Goal: Task Accomplishment & Management: Manage account settings

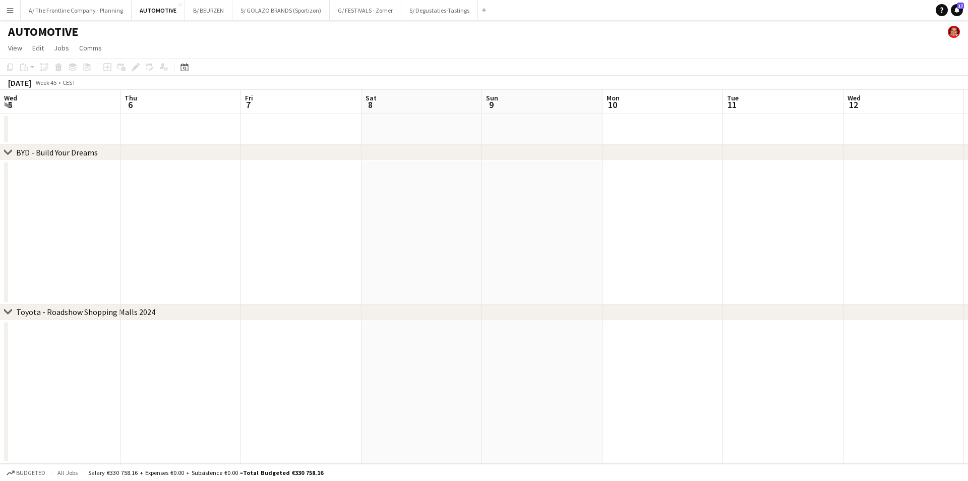
scroll to position [0, 333]
click at [13, 7] on app-icon "Menu" at bounding box center [10, 10] width 8 height 8
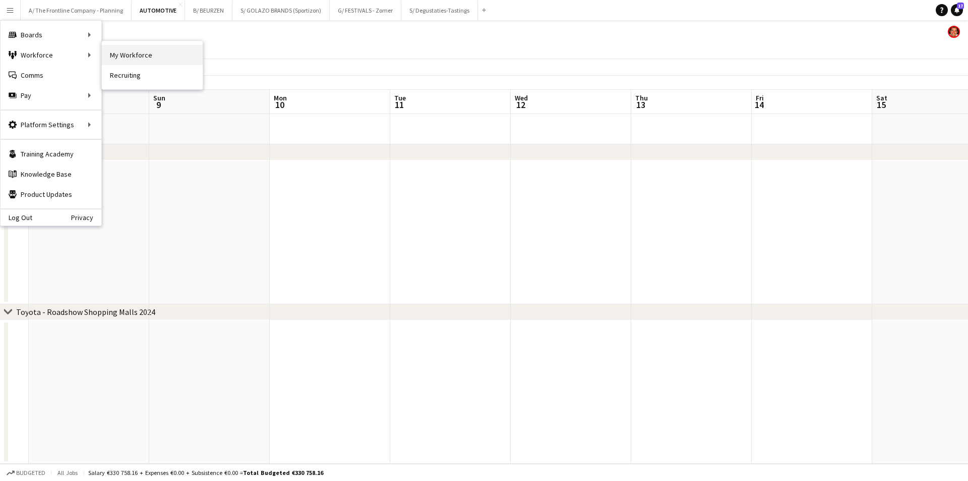
click at [140, 52] on link "My Workforce" at bounding box center [152, 55] width 101 height 20
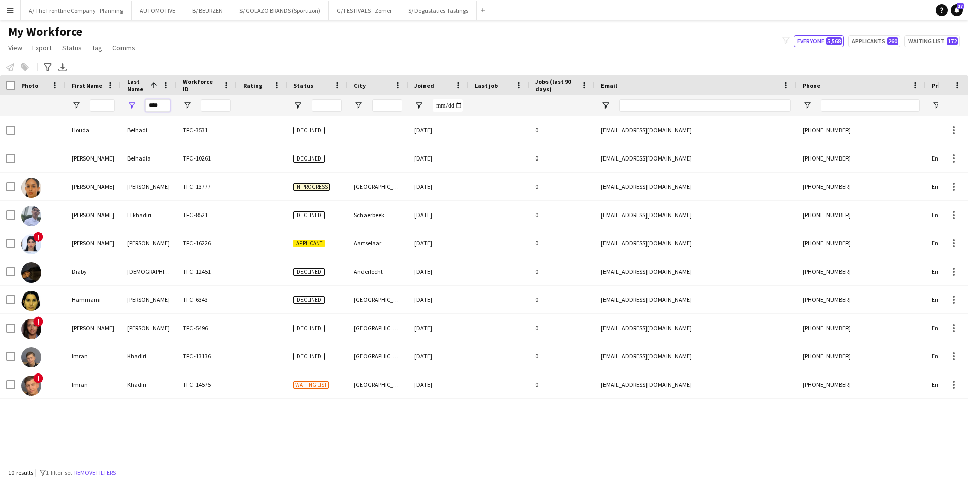
click at [166, 109] on input "****" at bounding box center [157, 105] width 25 height 12
drag, startPoint x: 164, startPoint y: 107, endPoint x: 94, endPoint y: 103, distance: 69.7
click at [94, 103] on div "****" at bounding box center [546, 105] width 1093 height 20
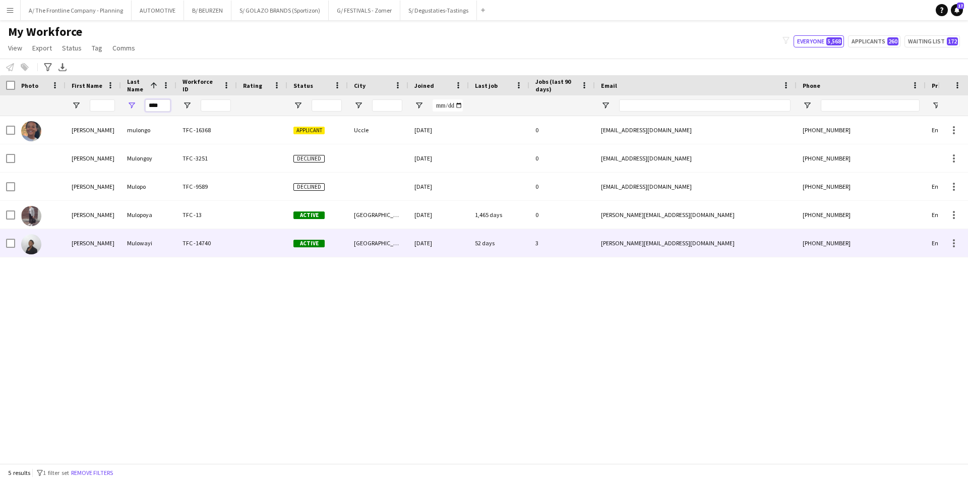
type input "****"
click at [104, 241] on div "[PERSON_NAME]" at bounding box center [93, 243] width 55 height 28
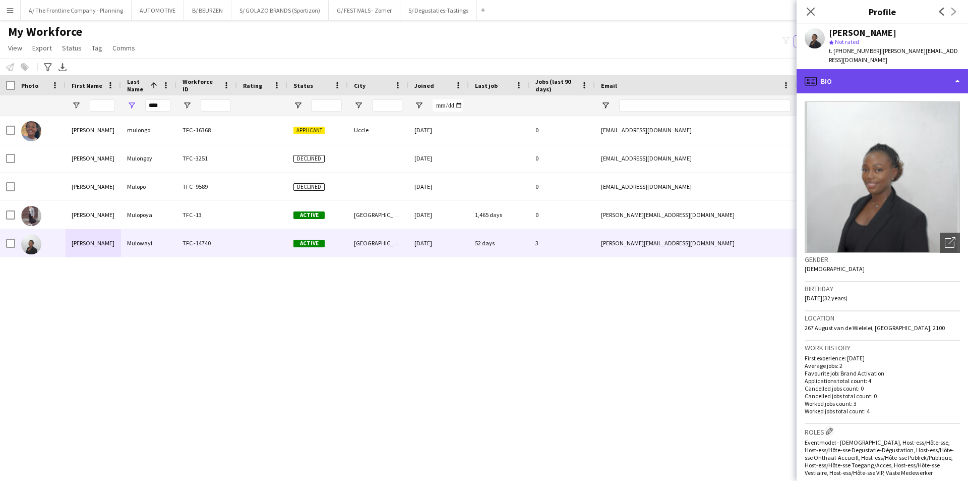
click at [869, 72] on div "profile Bio" at bounding box center [882, 81] width 171 height 24
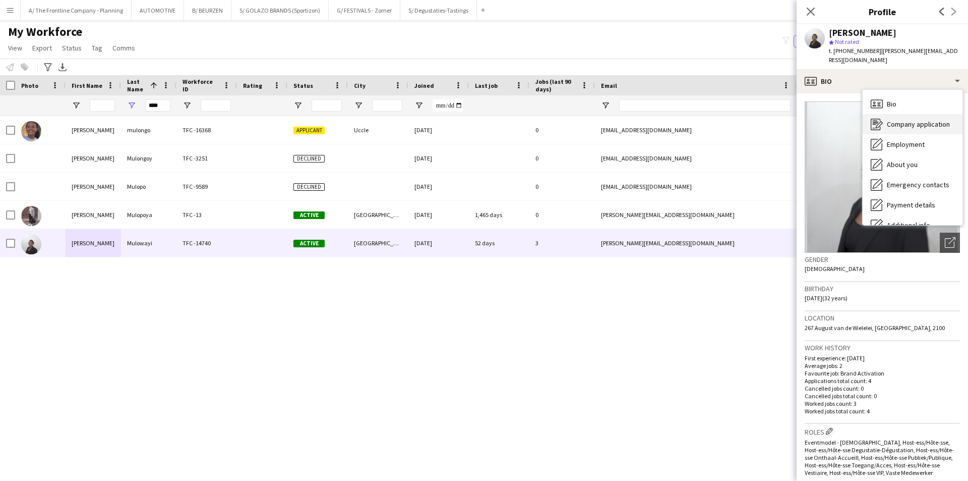
click at [878, 121] on icon at bounding box center [879, 124] width 7 height 7
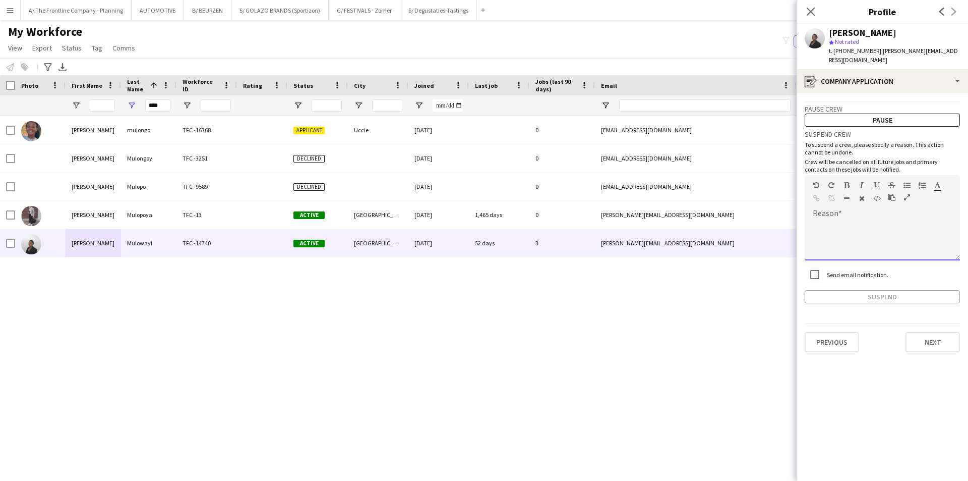
click at [861, 220] on div at bounding box center [882, 240] width 155 height 40
click at [849, 227] on div at bounding box center [882, 240] width 155 height 40
click at [811, 8] on icon "Close pop-in" at bounding box center [811, 12] width 10 height 10
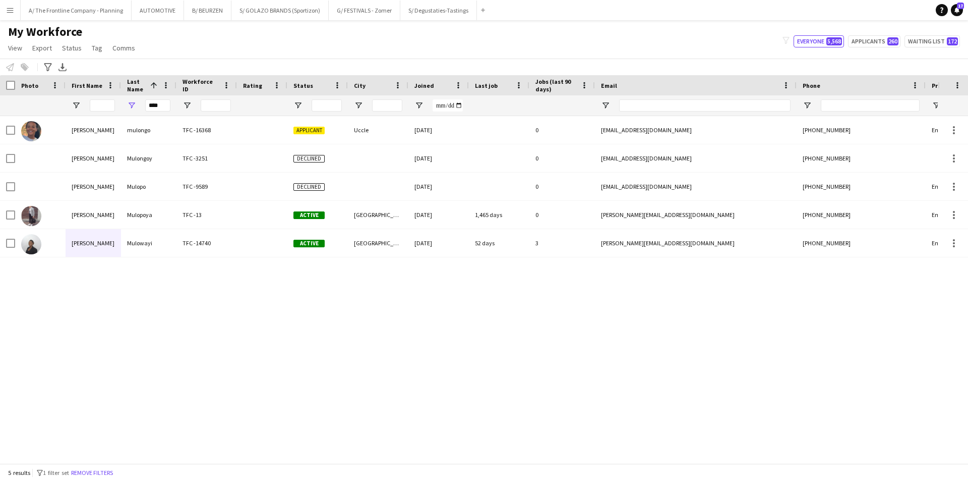
click at [396, 349] on div "[PERSON_NAME] TFC -16368 Applicant Uccle [DATE] 0 [EMAIL_ADDRESS][DOMAIN_NAME] …" at bounding box center [469, 285] width 938 height 339
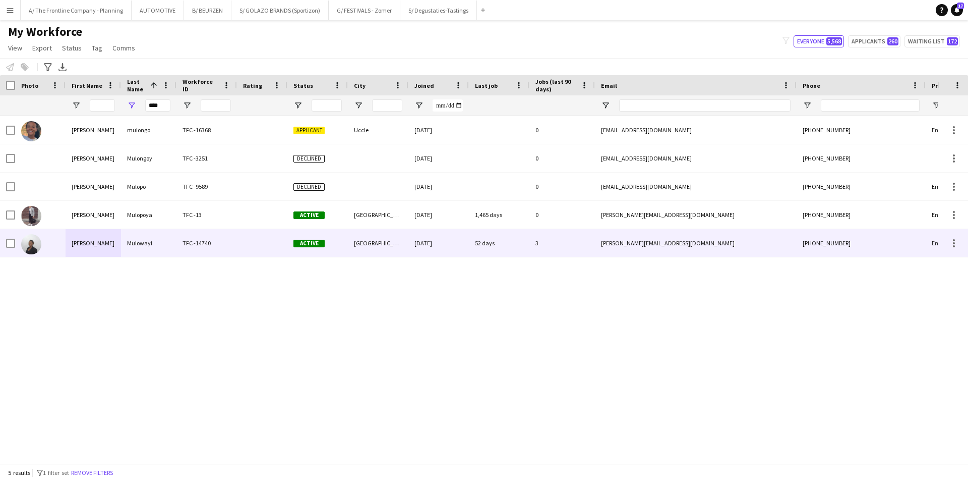
drag, startPoint x: 90, startPoint y: 235, endPoint x: 107, endPoint y: 230, distance: 17.5
click at [90, 235] on div "[PERSON_NAME]" at bounding box center [93, 243] width 55 height 28
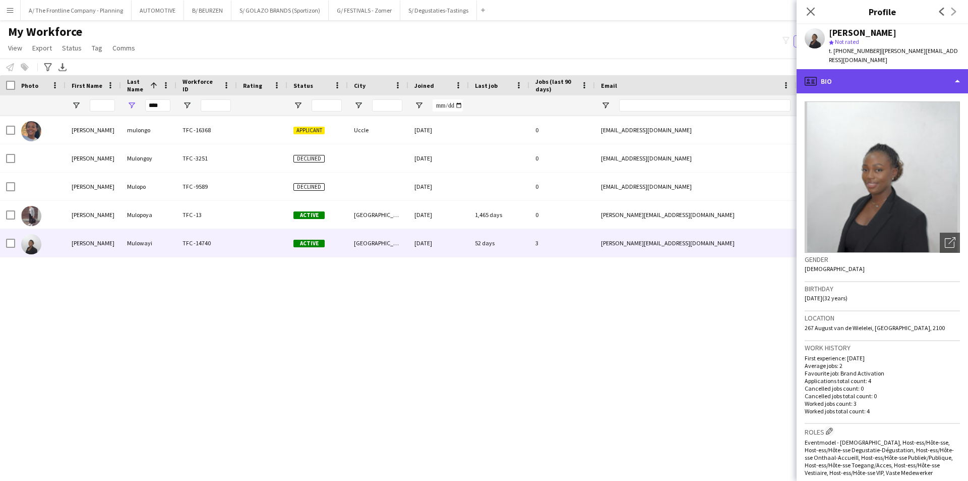
click at [878, 77] on div "profile Bio" at bounding box center [882, 81] width 171 height 24
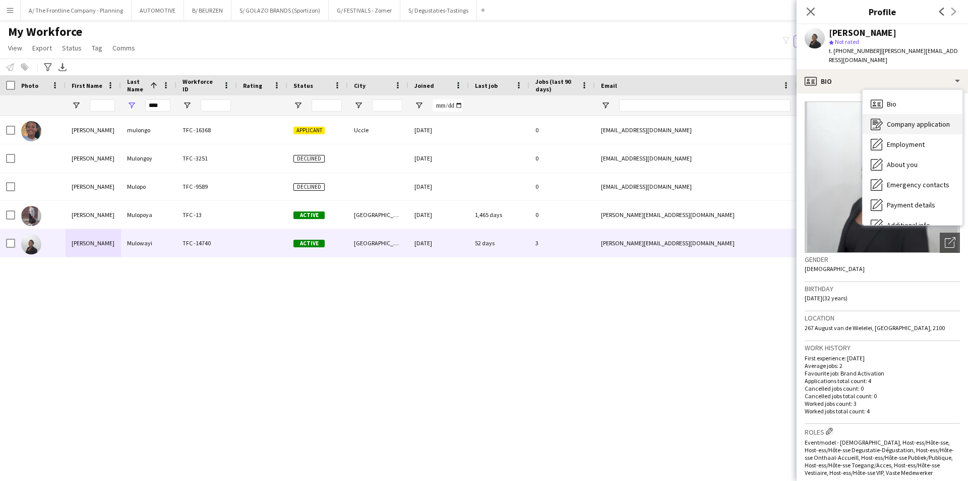
click at [900, 120] on span "Company application" at bounding box center [918, 124] width 63 height 9
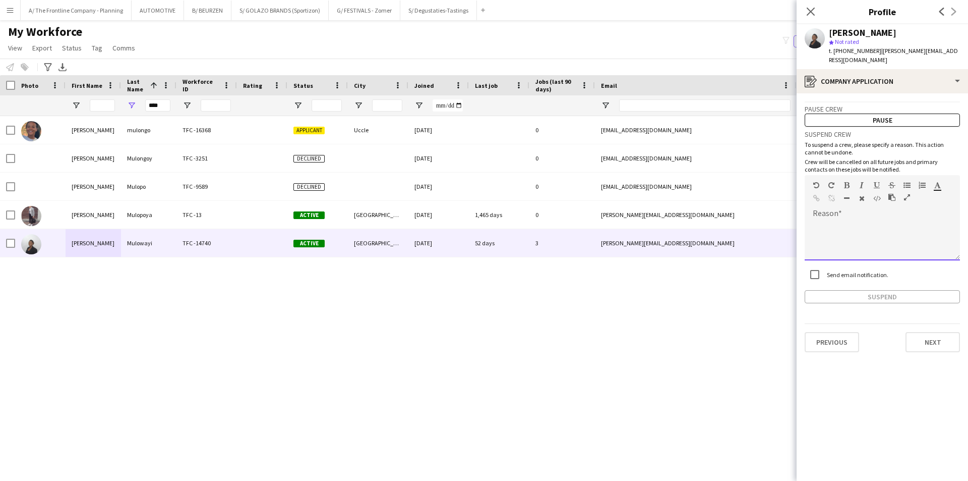
click at [866, 213] on div at bounding box center [882, 236] width 155 height 47
click at [857, 220] on div "**********" at bounding box center [882, 240] width 155 height 40
click at [840, 271] on label "Send email notification." at bounding box center [857, 275] width 64 height 8
click at [896, 290] on button "Suspend" at bounding box center [882, 296] width 155 height 13
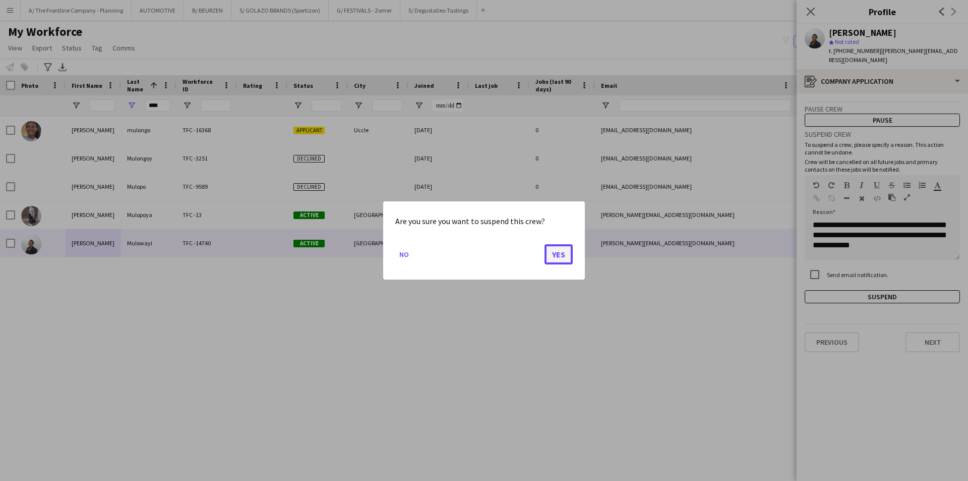
click at [561, 253] on button "Yes" at bounding box center [559, 254] width 28 height 20
